Goal: Information Seeking & Learning: Learn about a topic

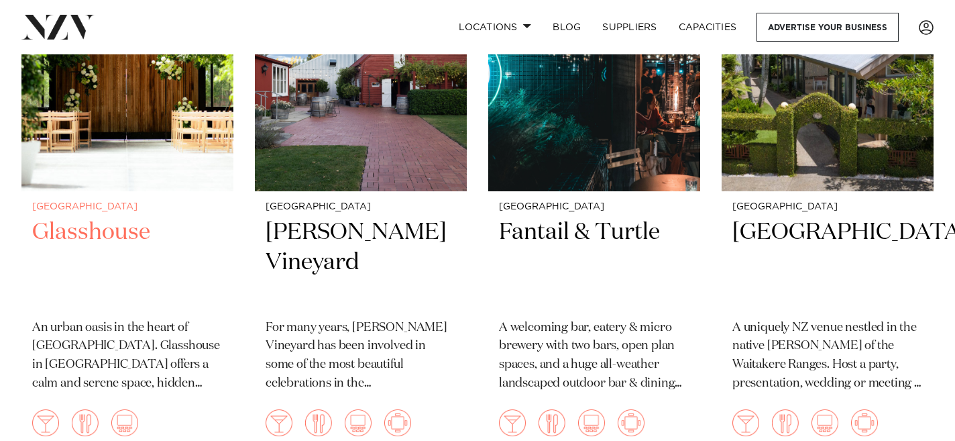
scroll to position [500, 0]
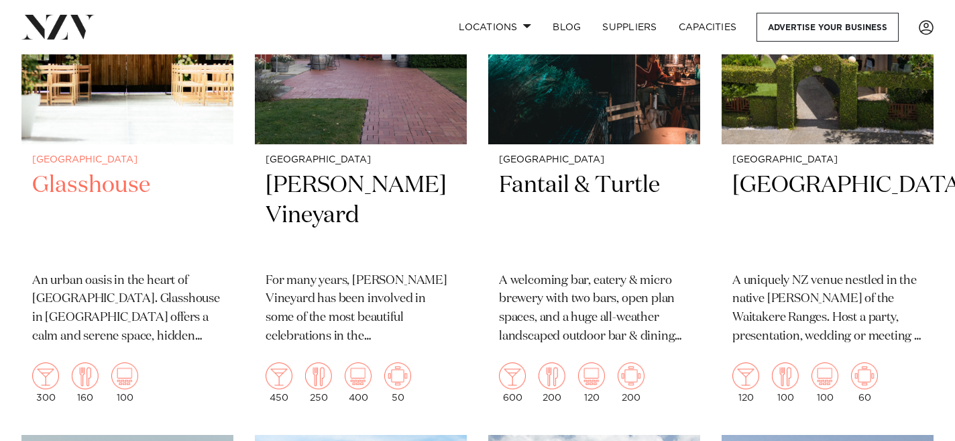
click at [120, 184] on h2 "Glasshouse" at bounding box center [127, 215] width 190 height 91
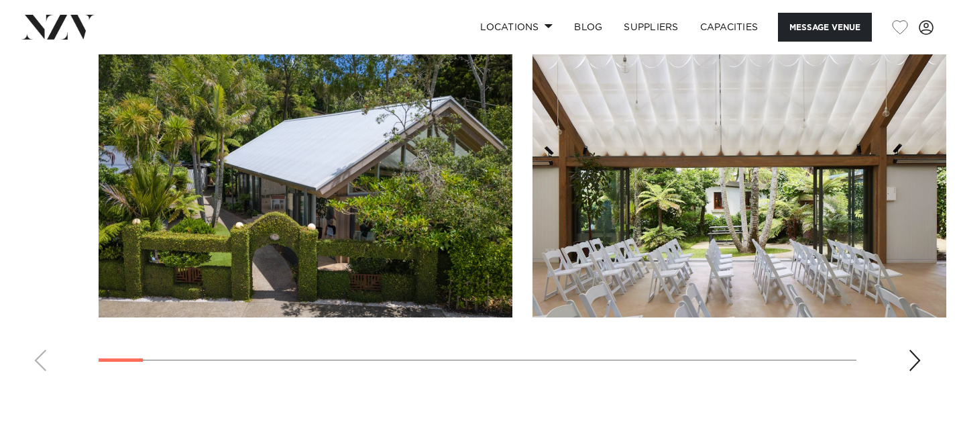
scroll to position [1679, 0]
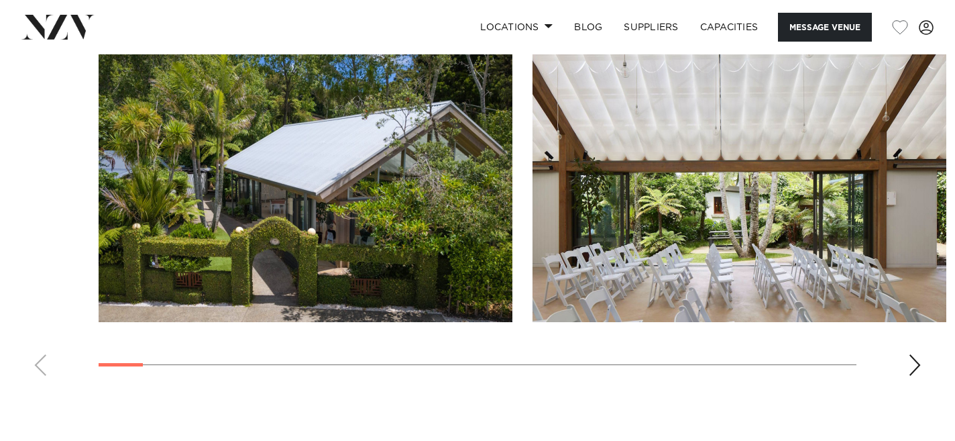
click at [918, 376] on div "Next slide" at bounding box center [914, 364] width 13 height 21
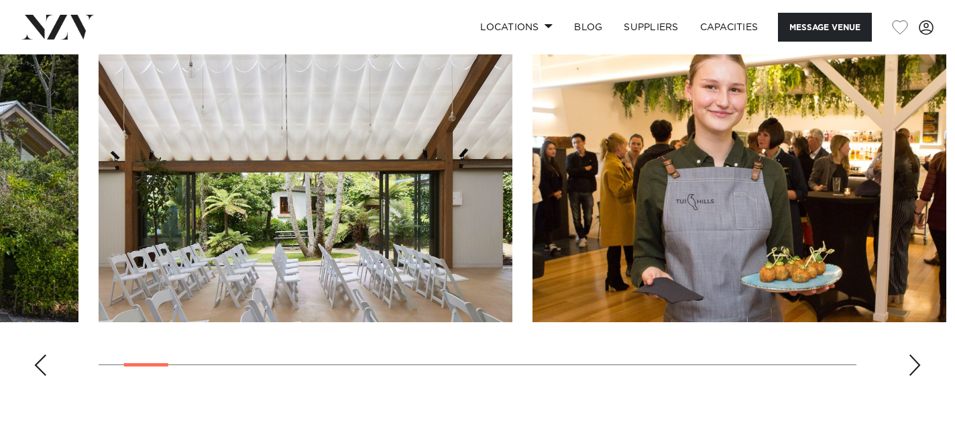
click at [918, 376] on div "Next slide" at bounding box center [914, 364] width 13 height 21
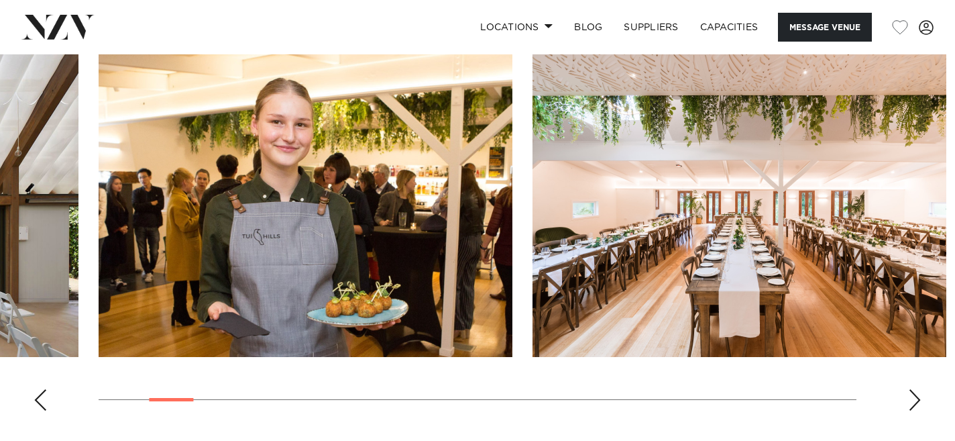
scroll to position [1642, 0]
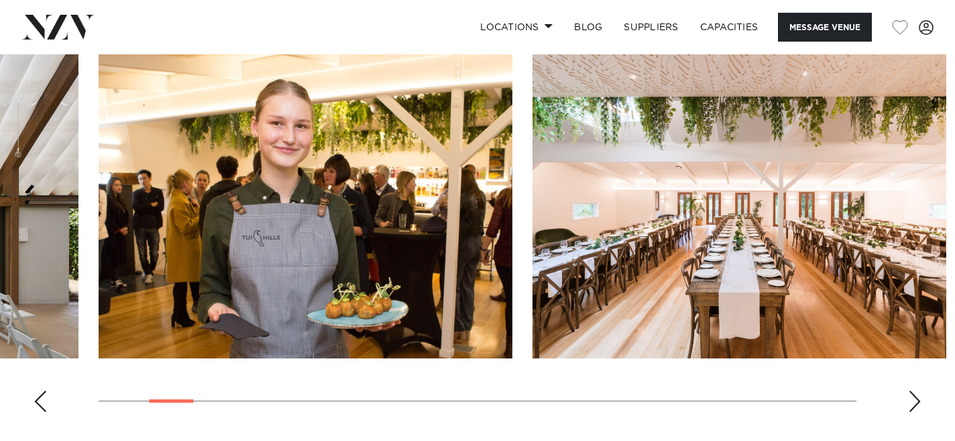
click at [917, 406] on div "Next slide" at bounding box center [914, 400] width 13 height 21
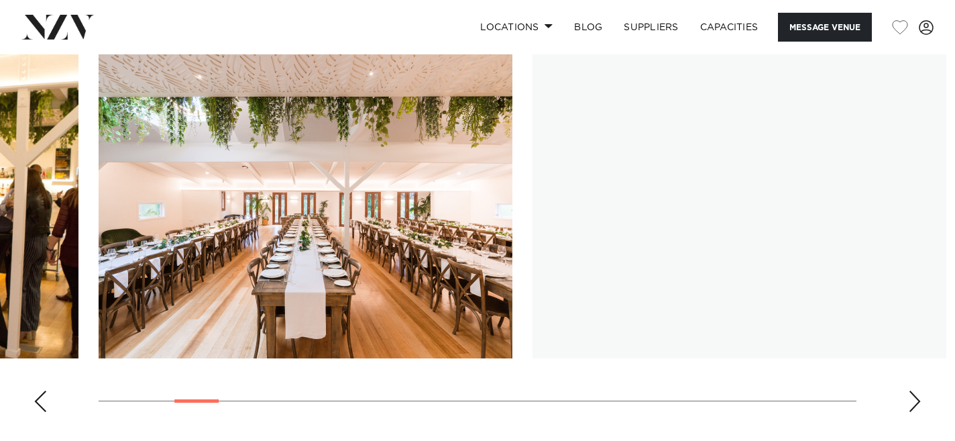
click at [917, 406] on div "Next slide" at bounding box center [914, 400] width 13 height 21
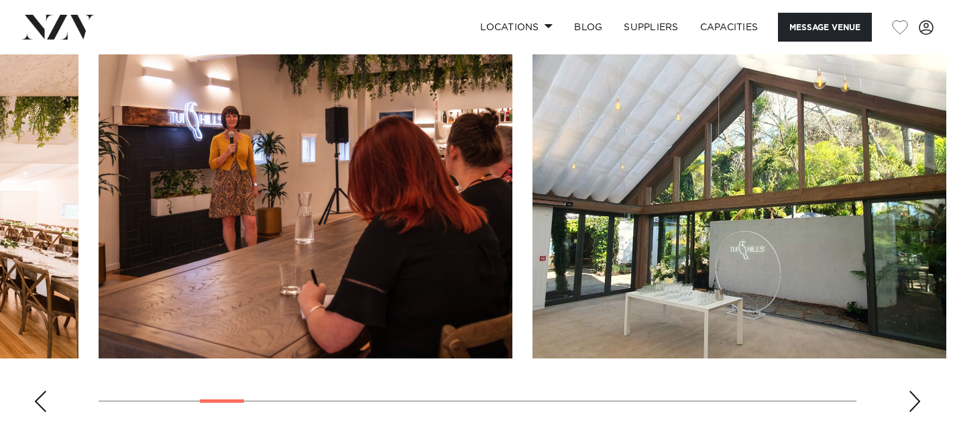
click at [917, 406] on div "Next slide" at bounding box center [914, 400] width 13 height 21
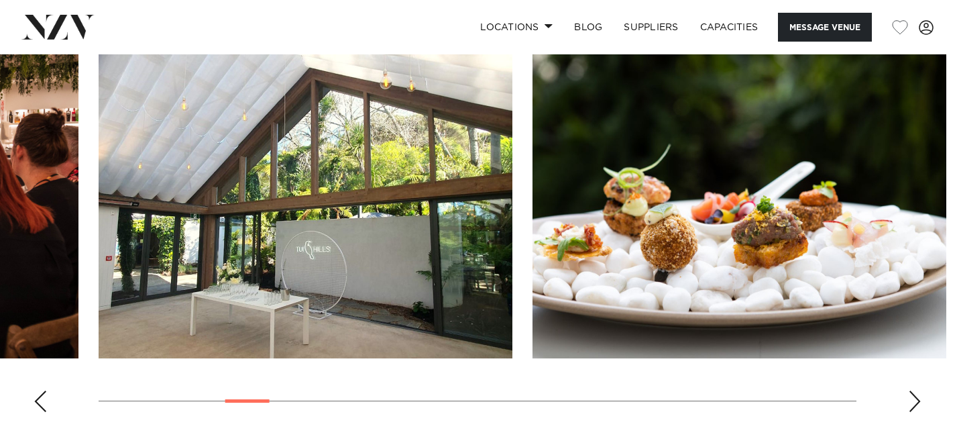
click at [917, 406] on div "Next slide" at bounding box center [914, 400] width 13 height 21
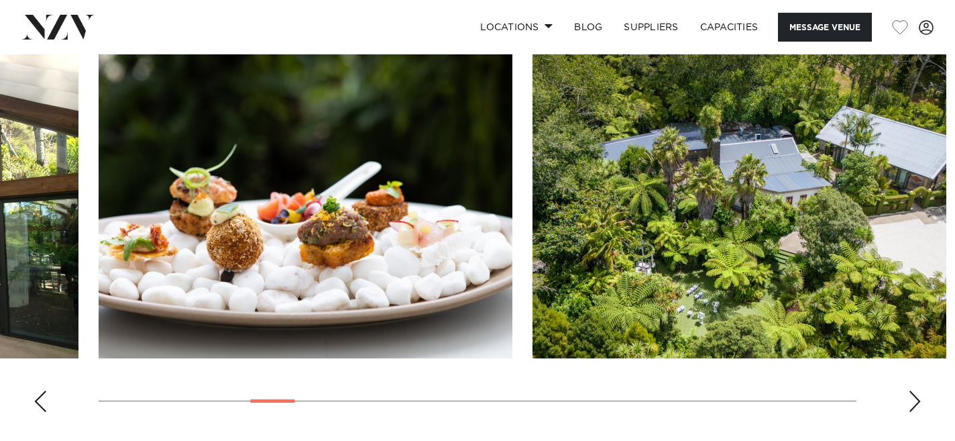
click at [917, 406] on div "Next slide" at bounding box center [914, 400] width 13 height 21
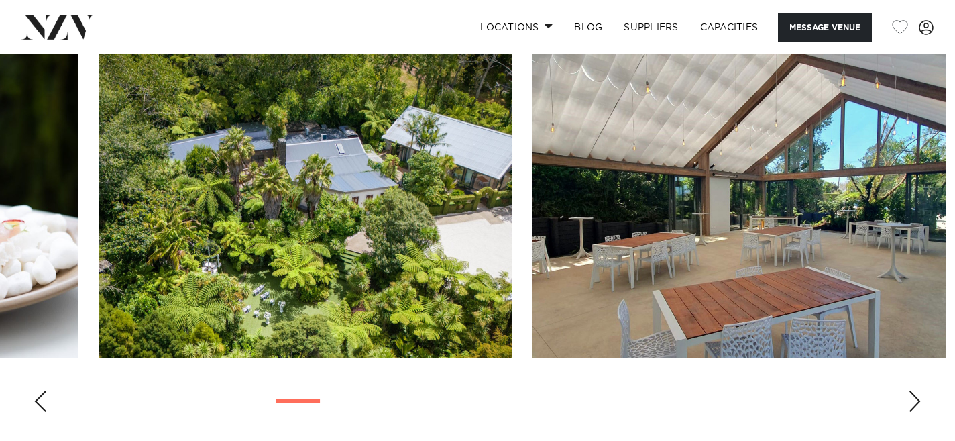
click at [917, 406] on div "Next slide" at bounding box center [914, 400] width 13 height 21
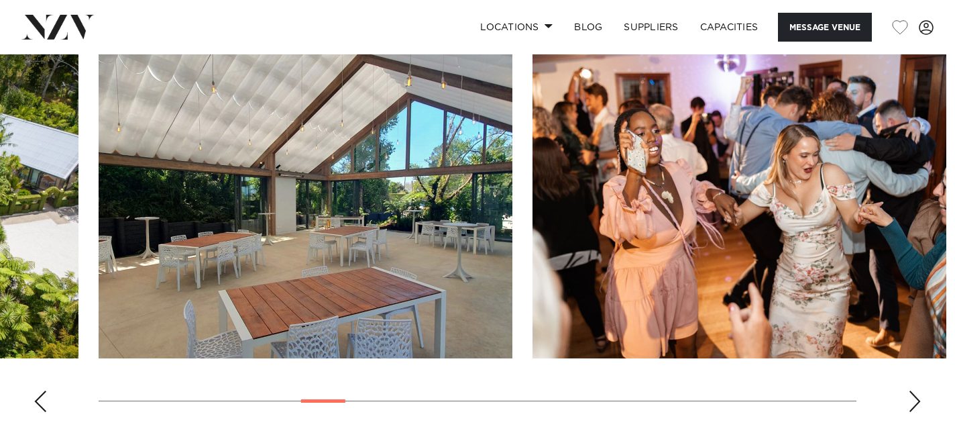
click at [917, 406] on div "Next slide" at bounding box center [914, 400] width 13 height 21
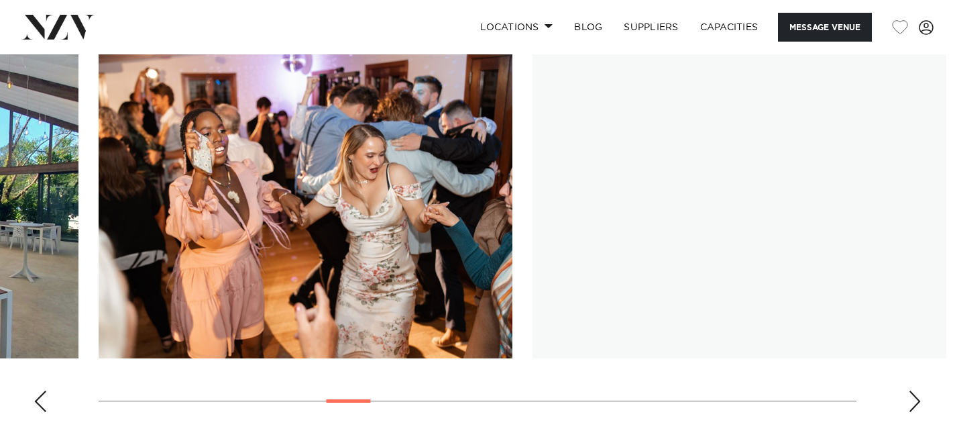
click at [917, 406] on div "Next slide" at bounding box center [914, 400] width 13 height 21
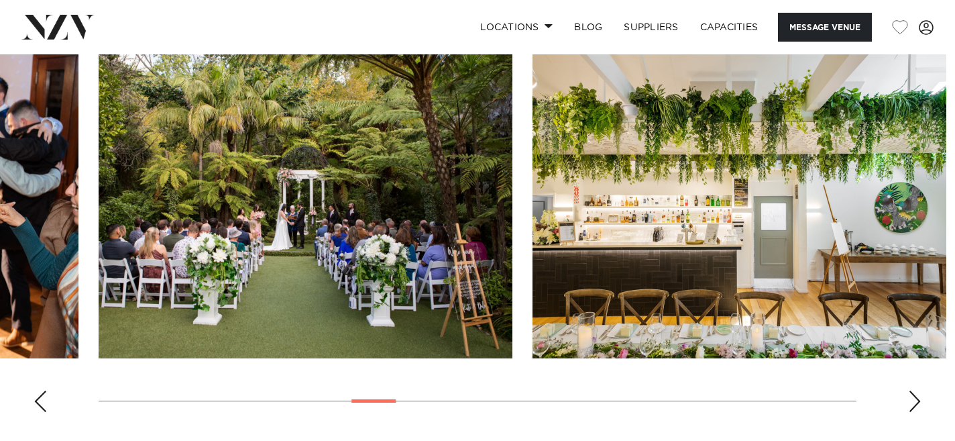
click at [917, 406] on div "Next slide" at bounding box center [914, 400] width 13 height 21
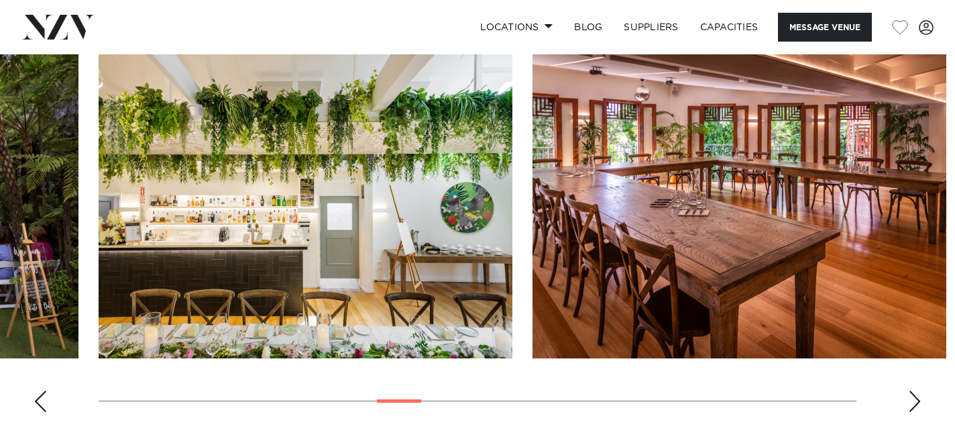
click at [917, 406] on div "Next slide" at bounding box center [914, 400] width 13 height 21
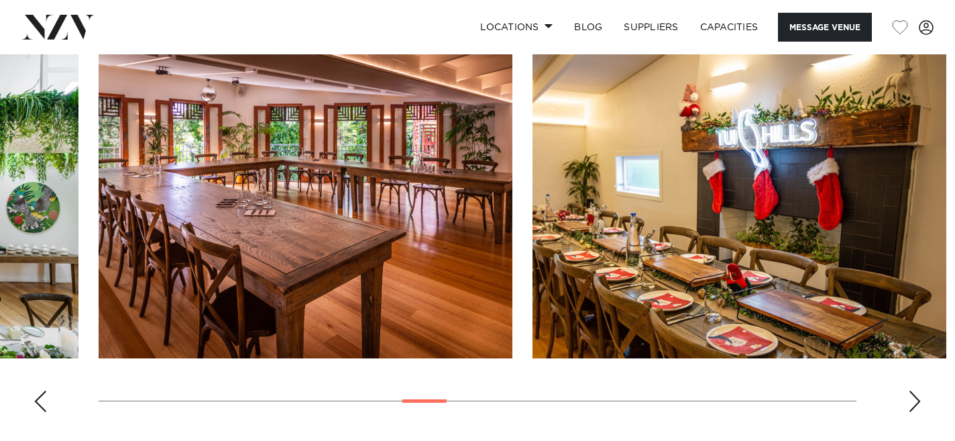
click at [917, 406] on div "Next slide" at bounding box center [914, 400] width 13 height 21
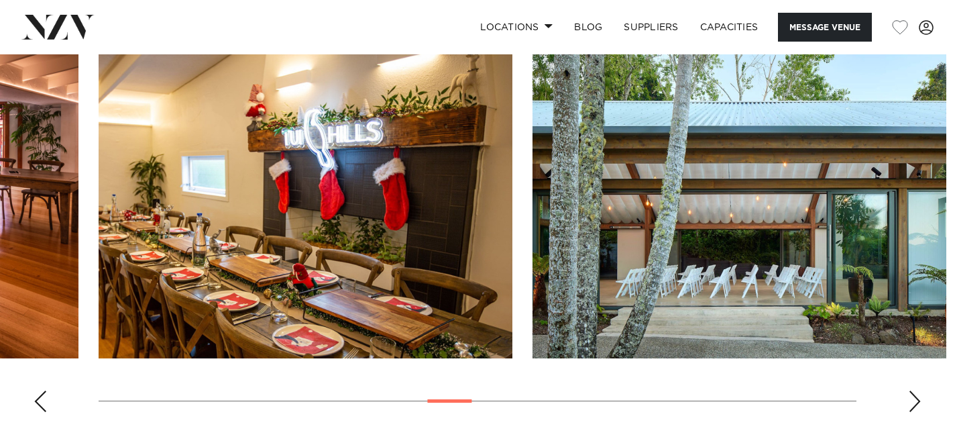
click at [917, 406] on div "Next slide" at bounding box center [914, 400] width 13 height 21
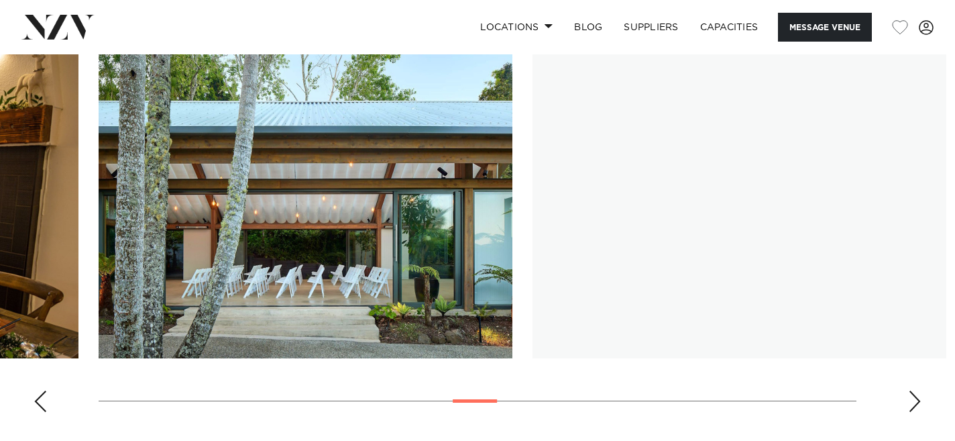
click at [917, 406] on div "Next slide" at bounding box center [914, 400] width 13 height 21
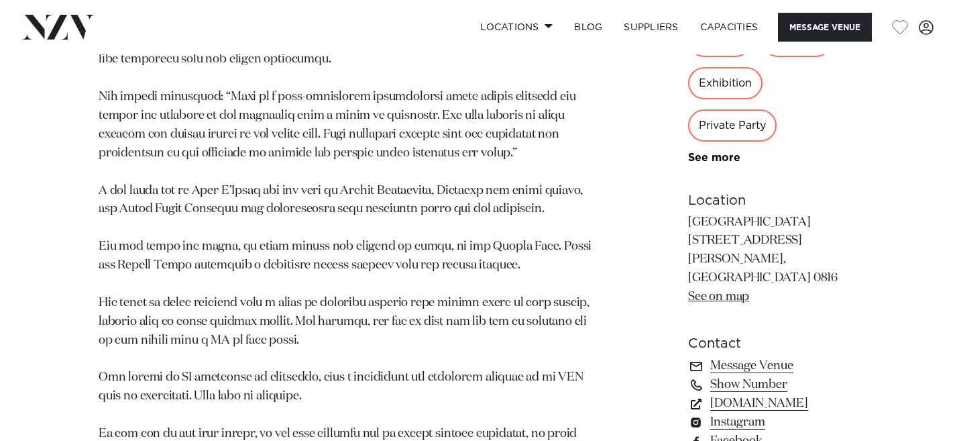
scroll to position [1075, 0]
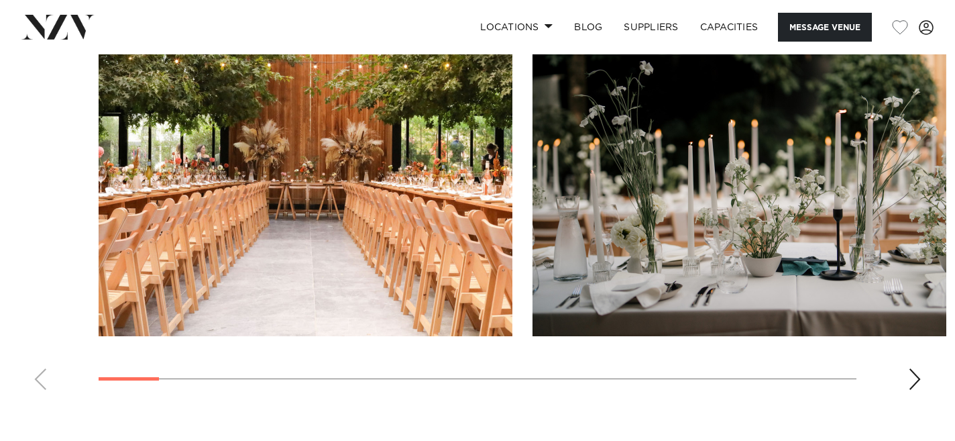
scroll to position [1358, 0]
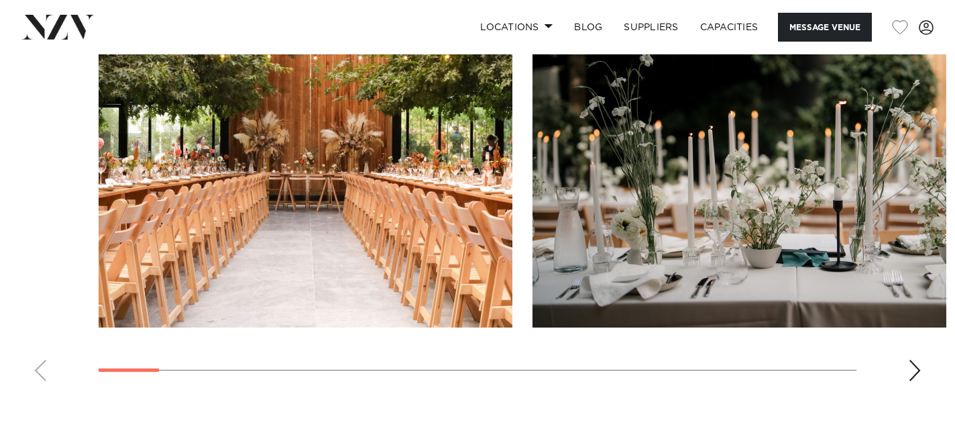
click at [914, 369] on div "Next slide" at bounding box center [914, 369] width 13 height 21
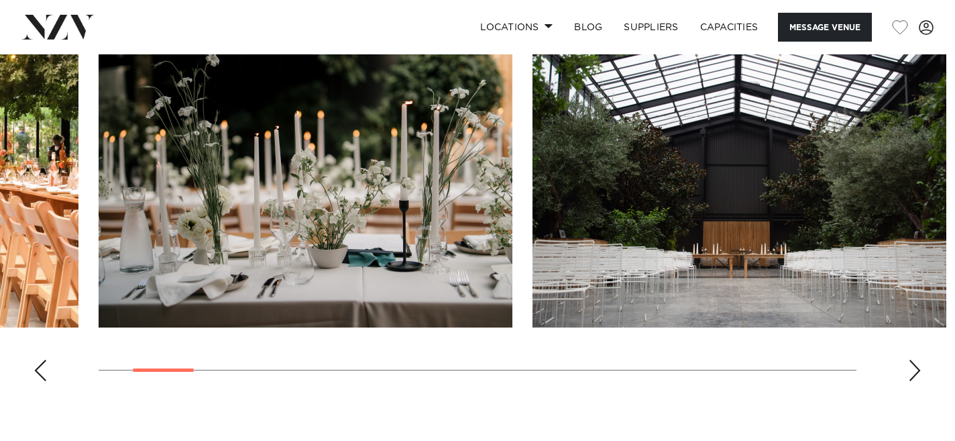
click at [914, 369] on div "Next slide" at bounding box center [914, 369] width 13 height 21
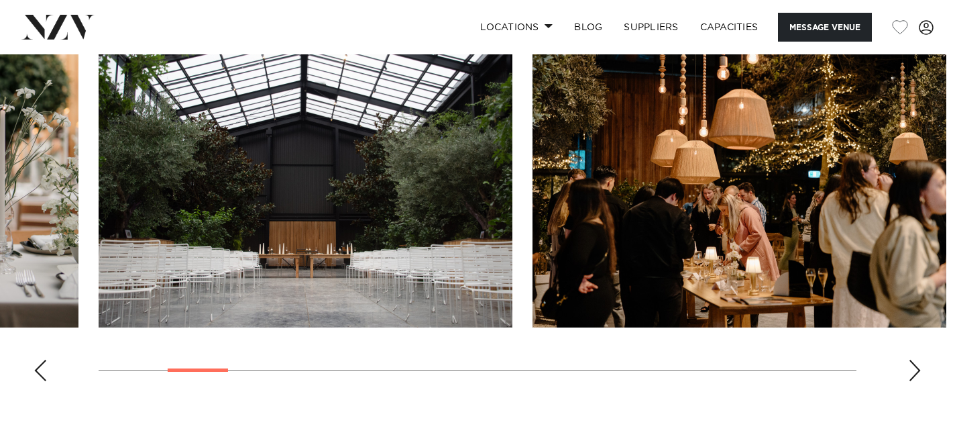
click at [914, 369] on div "Next slide" at bounding box center [914, 369] width 13 height 21
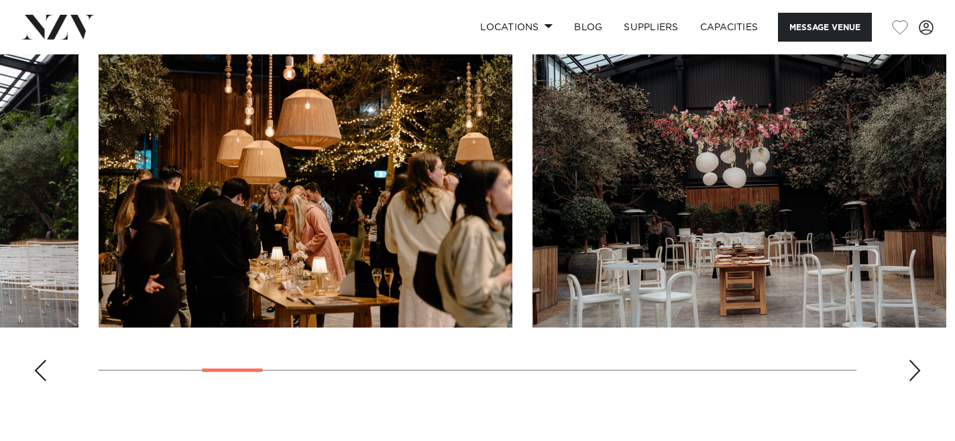
click at [914, 369] on div "Next slide" at bounding box center [914, 369] width 13 height 21
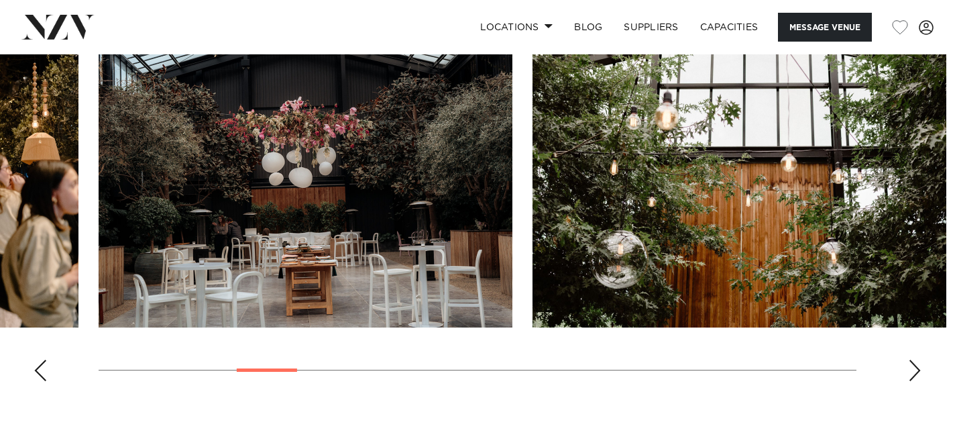
click at [914, 369] on div "Next slide" at bounding box center [914, 369] width 13 height 21
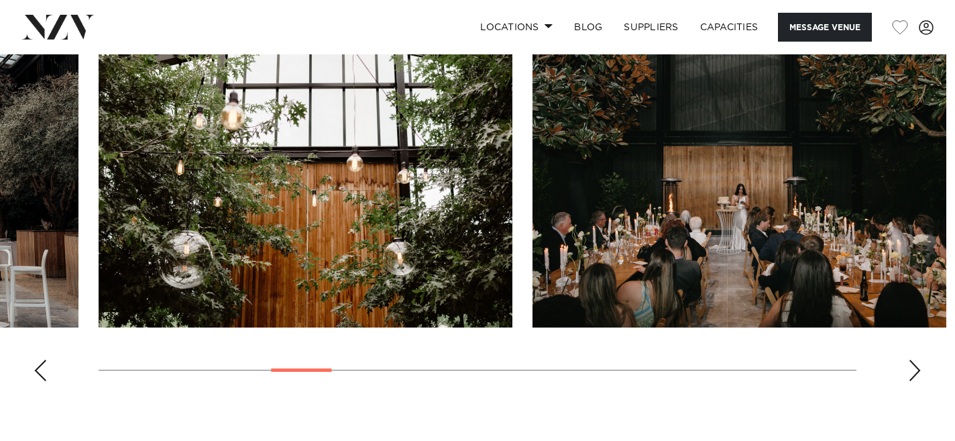
click at [914, 369] on div "Next slide" at bounding box center [914, 369] width 13 height 21
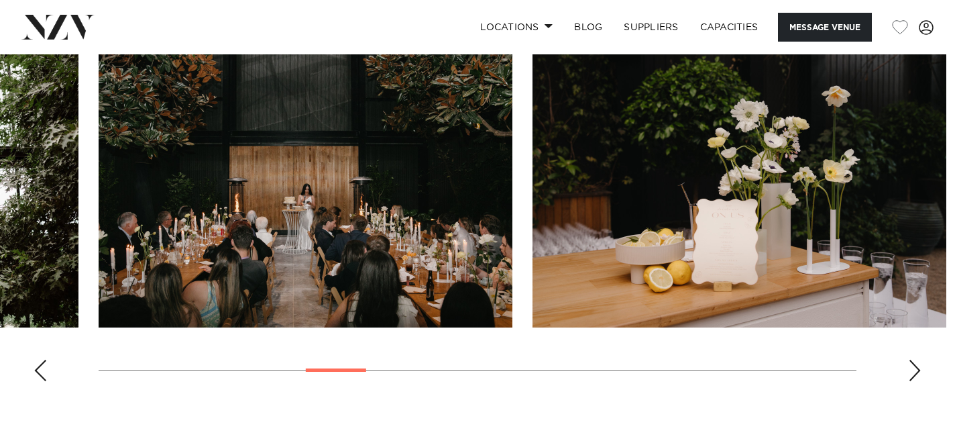
click at [914, 369] on div "Next slide" at bounding box center [914, 369] width 13 height 21
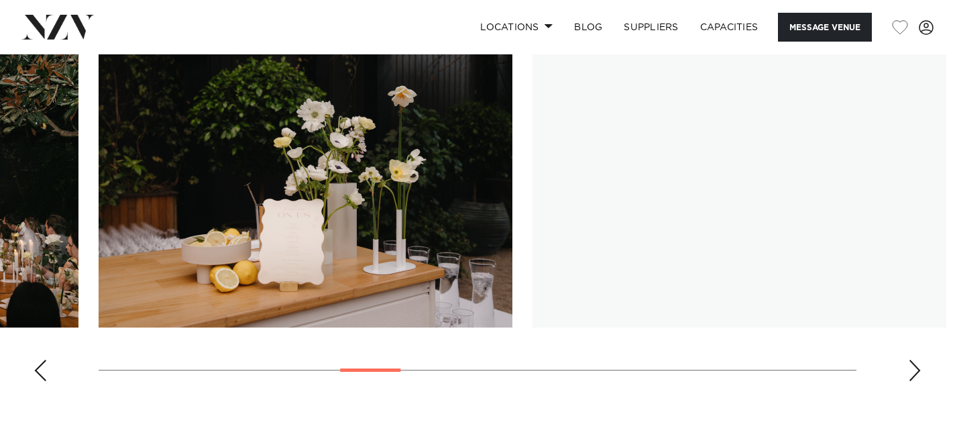
click at [914, 369] on div "Next slide" at bounding box center [914, 369] width 13 height 21
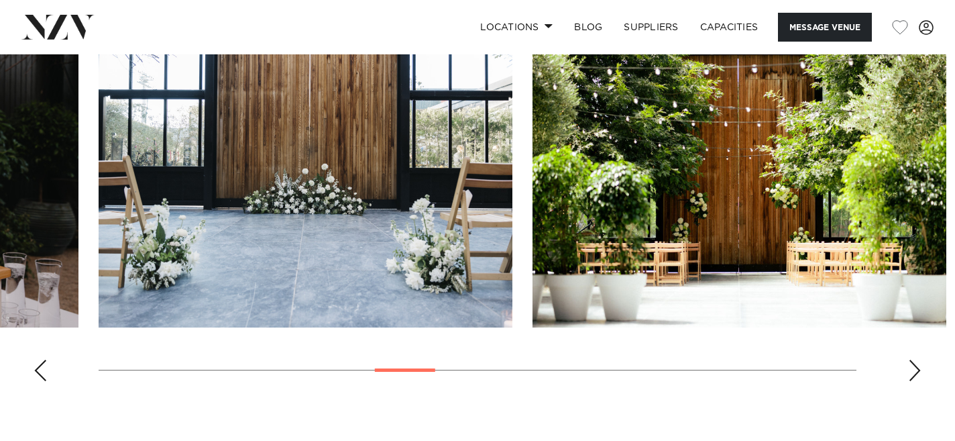
click at [914, 369] on div "Next slide" at bounding box center [914, 369] width 13 height 21
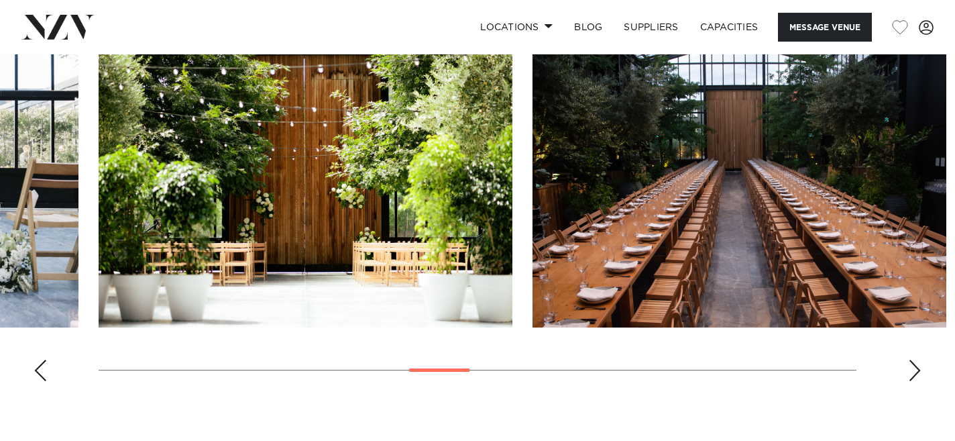
click at [914, 369] on div "Next slide" at bounding box center [914, 369] width 13 height 21
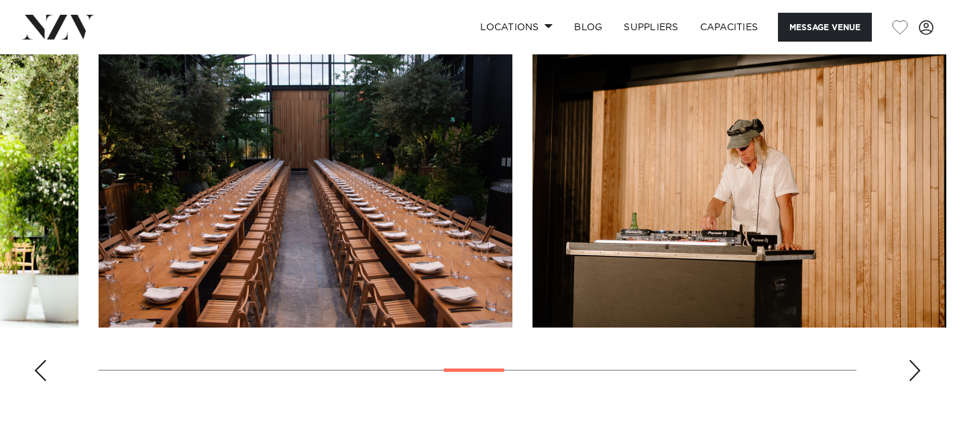
click at [914, 369] on div "Next slide" at bounding box center [914, 369] width 13 height 21
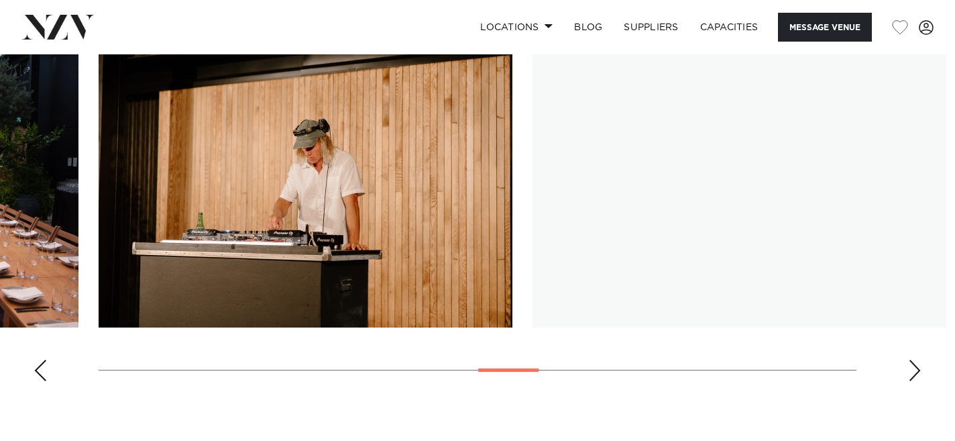
click at [914, 369] on div "Next slide" at bounding box center [914, 369] width 13 height 21
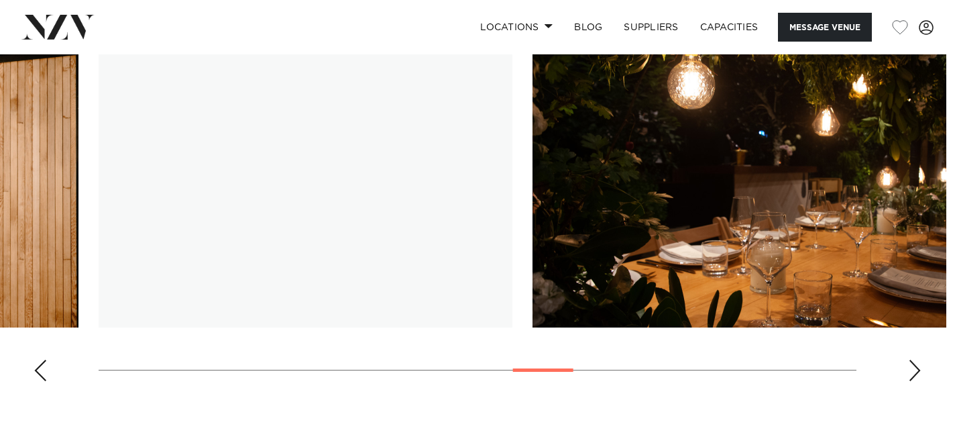
click at [914, 369] on div "Next slide" at bounding box center [914, 369] width 13 height 21
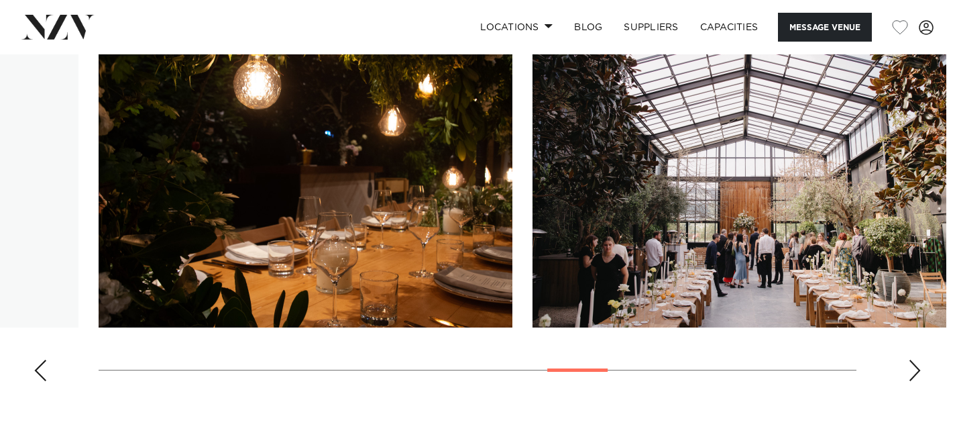
click at [914, 369] on div "Next slide" at bounding box center [914, 369] width 13 height 21
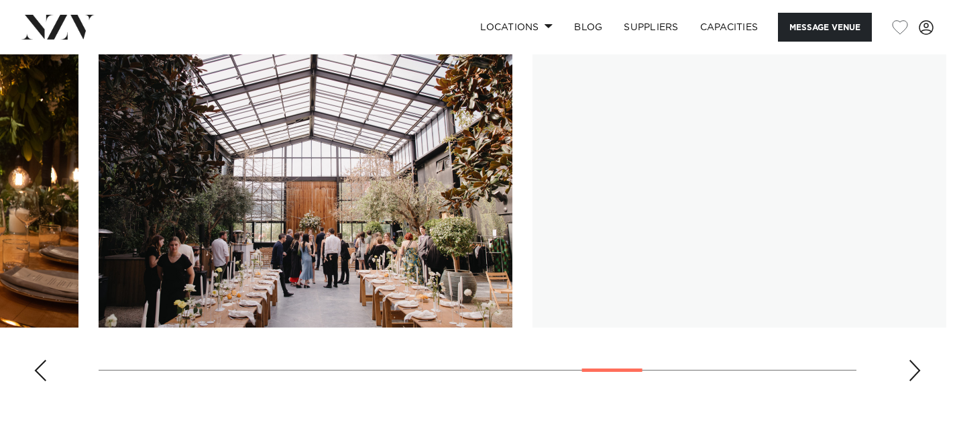
click at [914, 369] on div "Next slide" at bounding box center [914, 369] width 13 height 21
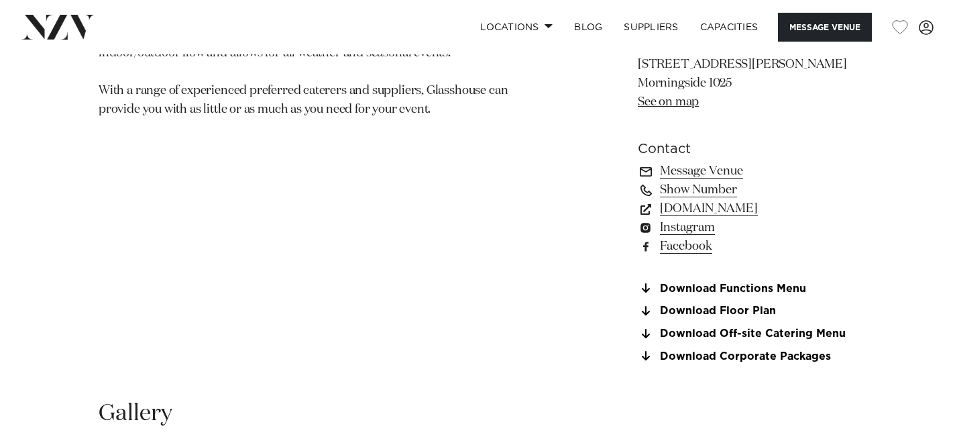
scroll to position [926, 0]
